Goal: Transaction & Acquisition: Purchase product/service

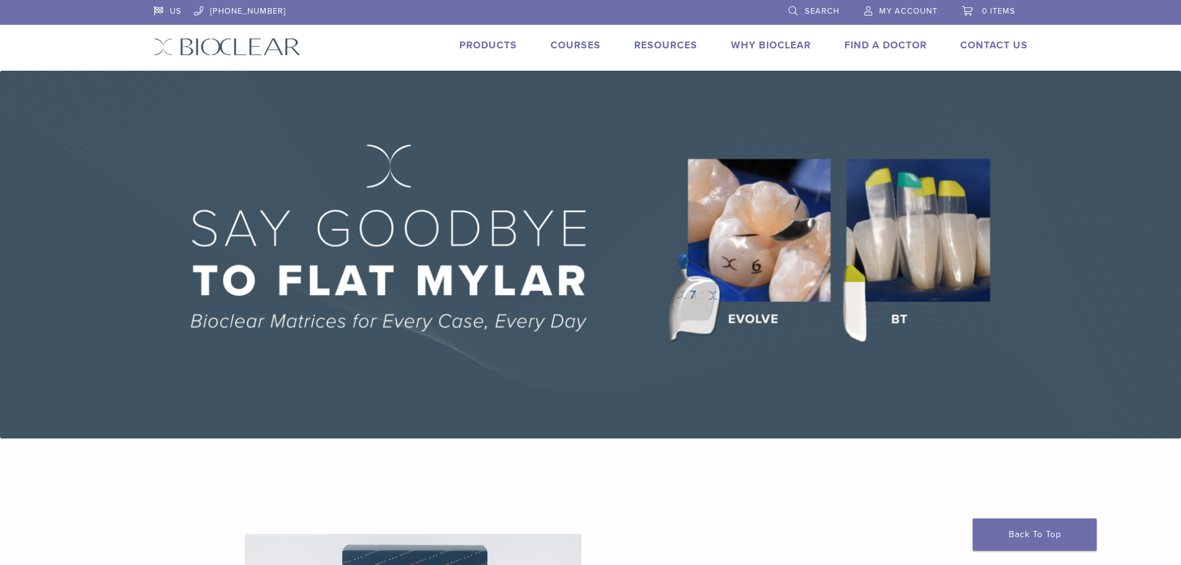
click at [489, 41] on link "Products" at bounding box center [488, 45] width 58 height 12
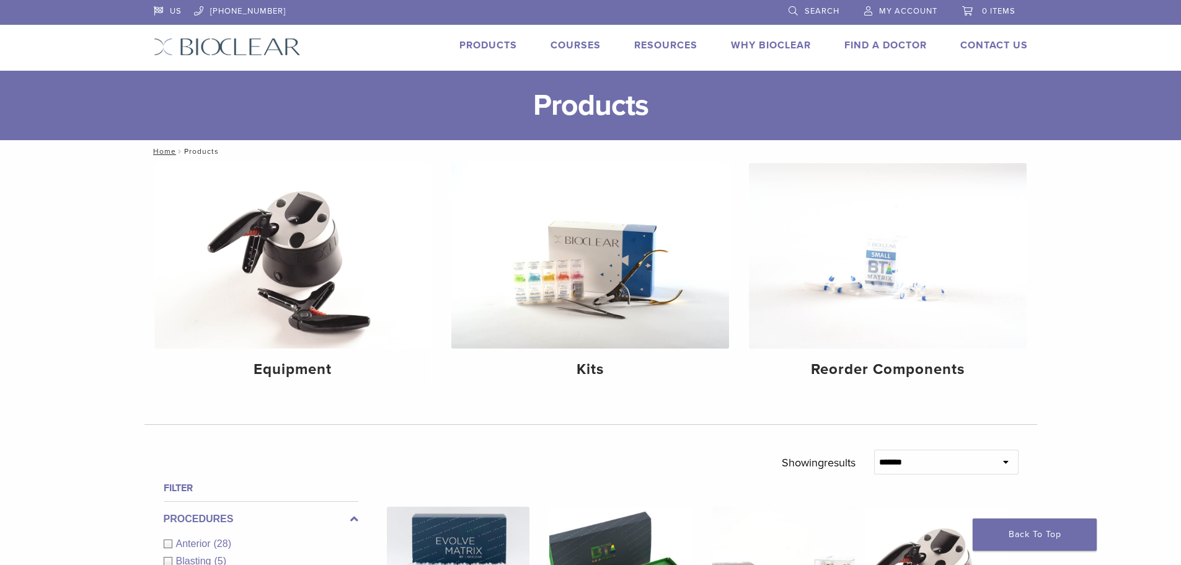
click at [572, 45] on link "Courses" at bounding box center [576, 45] width 50 height 12
click at [465, 47] on link "Products" at bounding box center [488, 45] width 58 height 12
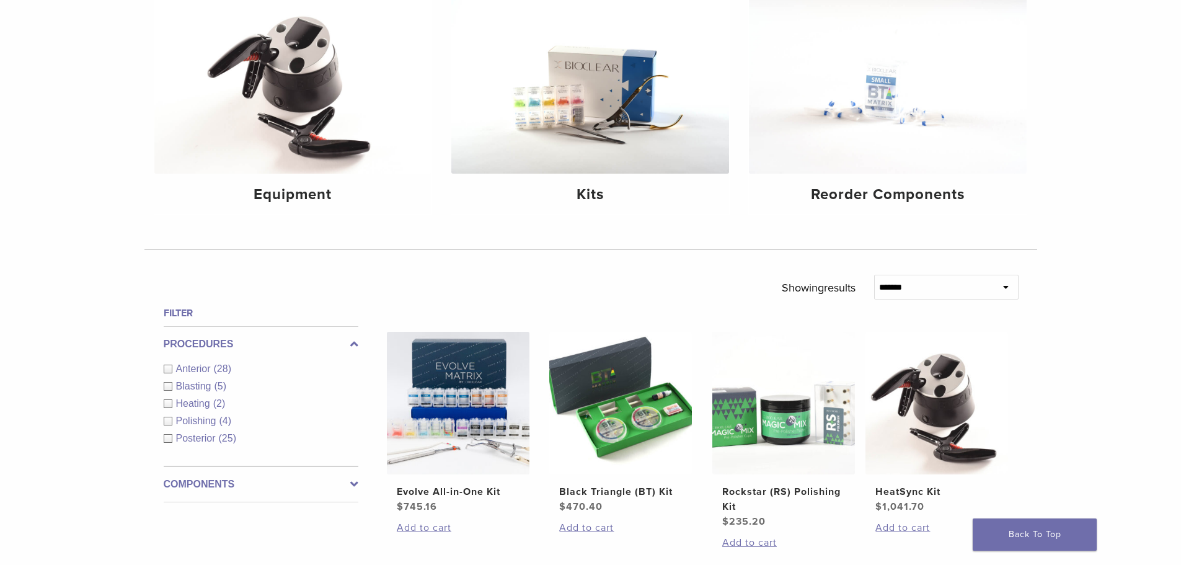
scroll to position [372, 0]
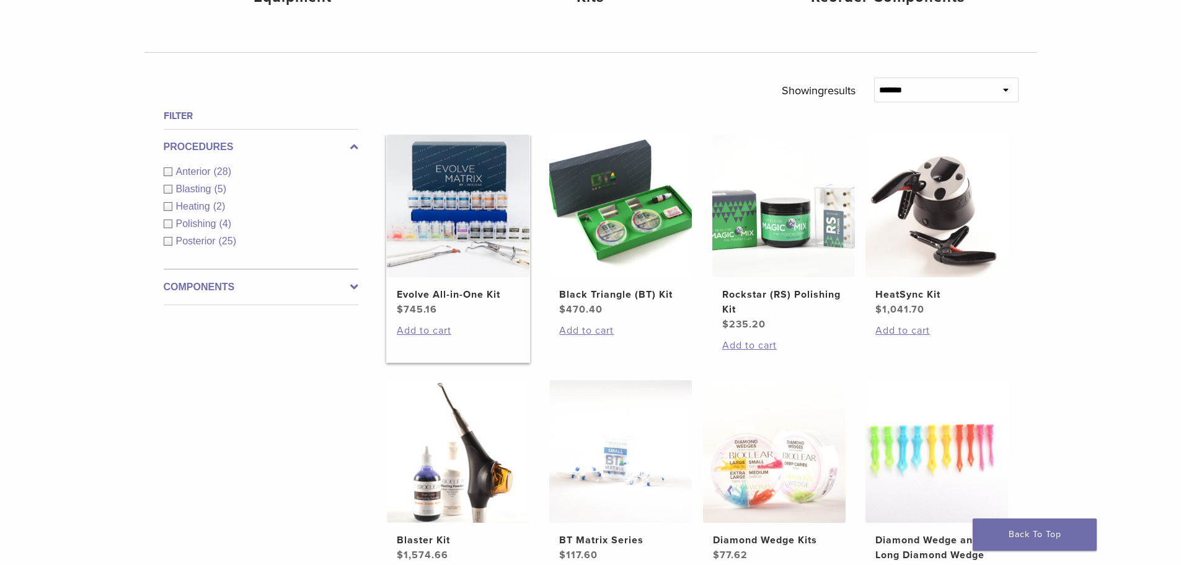
click at [469, 203] on img at bounding box center [458, 206] width 143 height 143
